Goal: Task Accomplishment & Management: Manage account settings

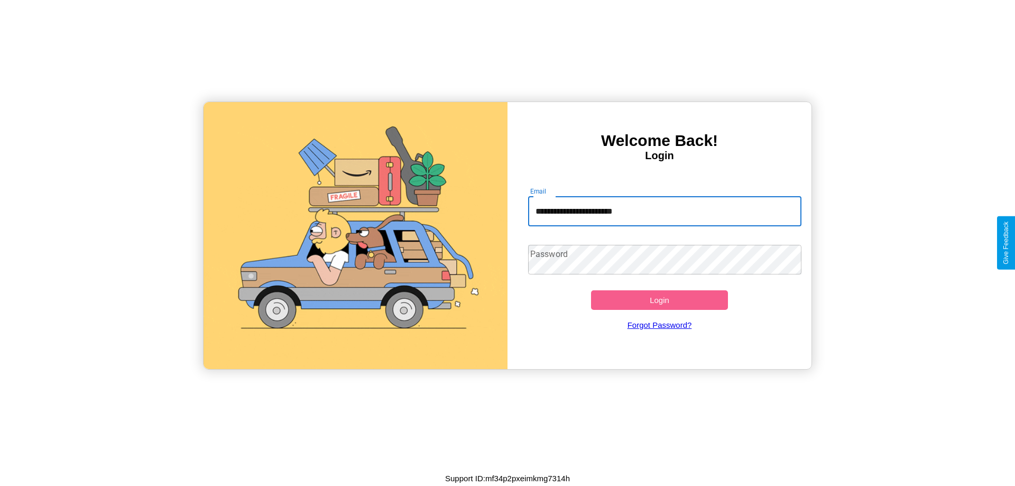
type input "**********"
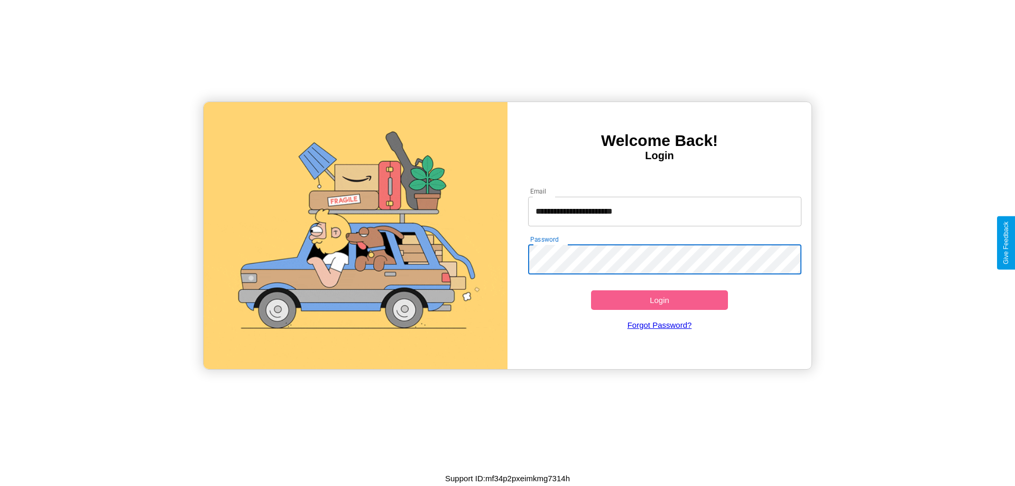
click at [659, 300] on button "Login" at bounding box center [659, 300] width 137 height 20
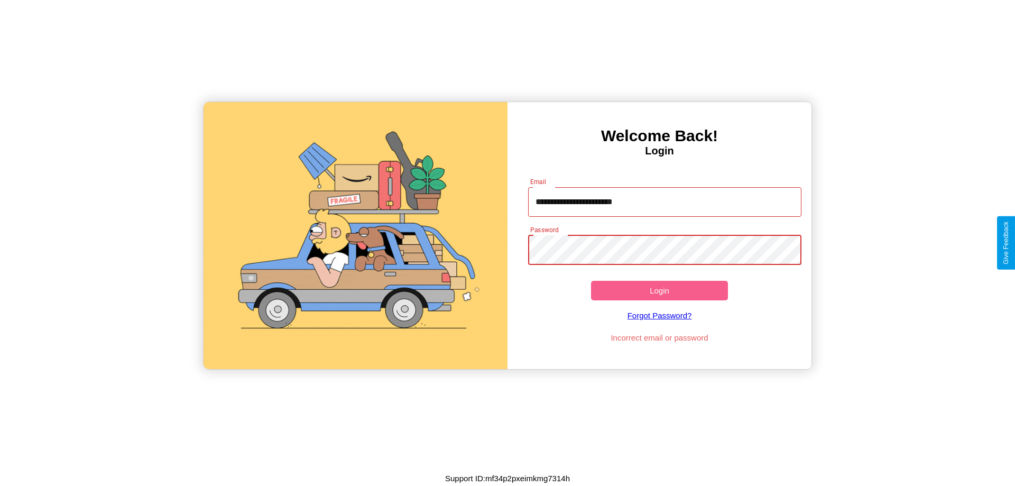
click at [659, 290] on button "Login" at bounding box center [659, 291] width 137 height 20
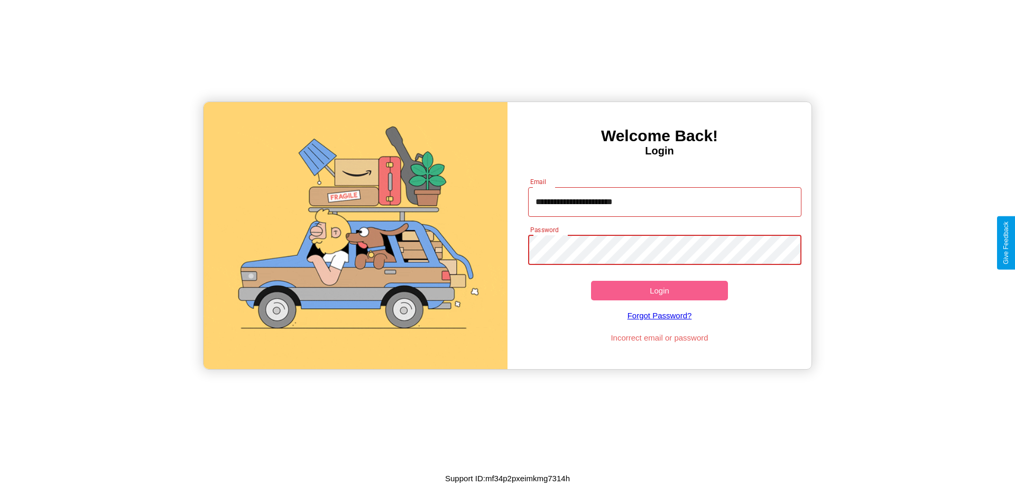
click at [659, 290] on button "Login" at bounding box center [659, 291] width 137 height 20
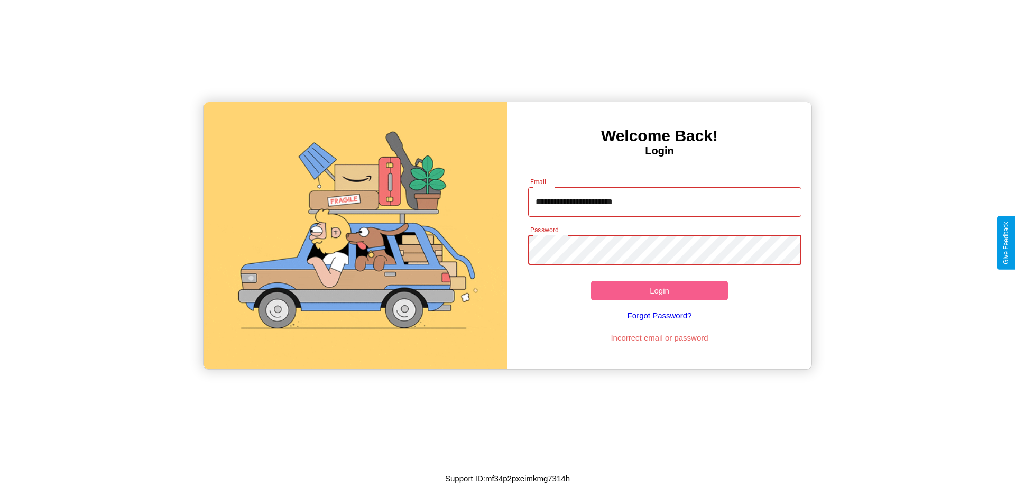
click at [659, 290] on button "Login" at bounding box center [659, 291] width 137 height 20
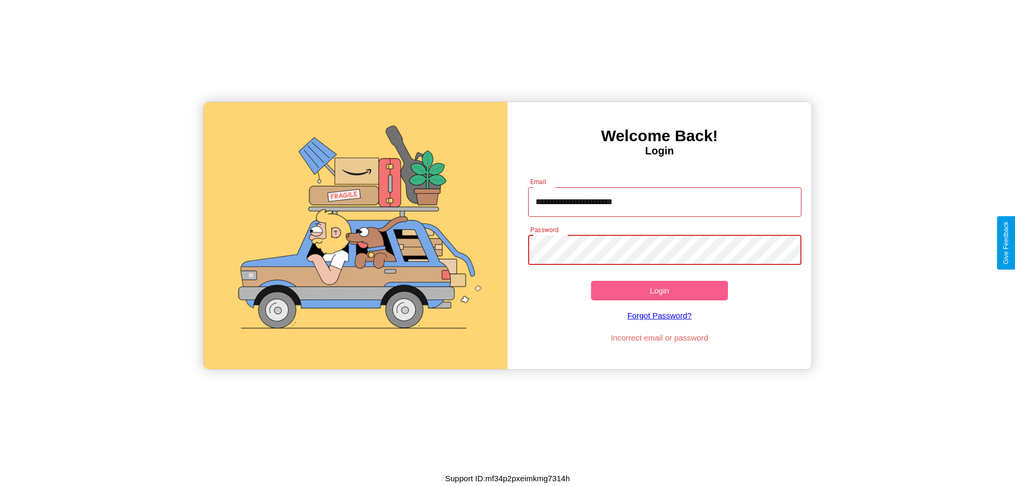
click at [659, 290] on button "Login" at bounding box center [659, 291] width 137 height 20
